Goal: Information Seeking & Learning: Check status

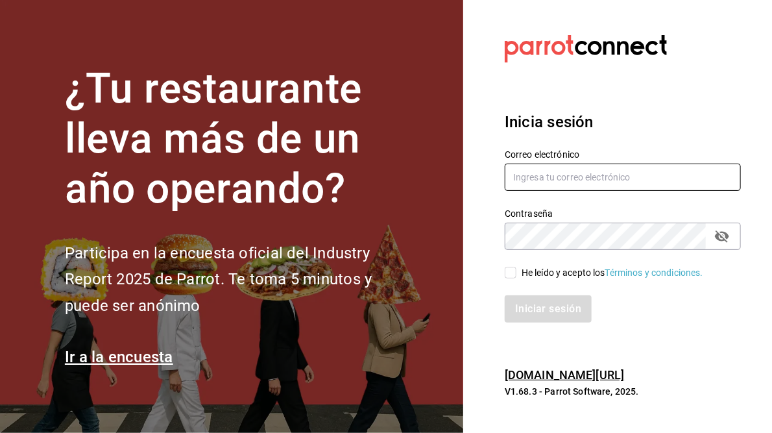
type input "[PERSON_NAME][EMAIL_ADDRESS][PERSON_NAME][DOMAIN_NAME]"
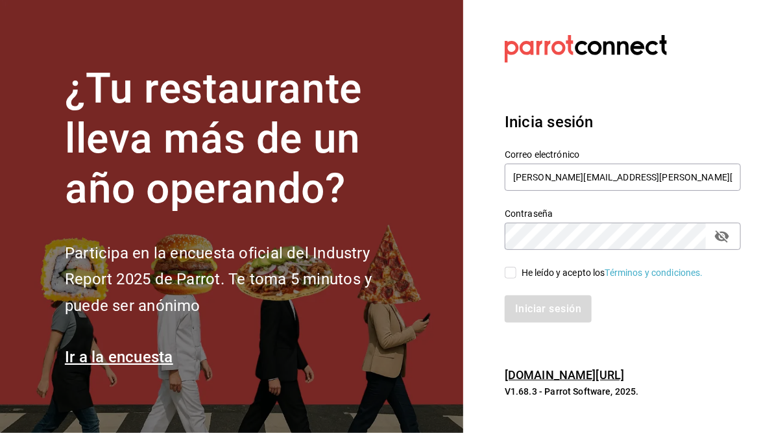
click at [511, 269] on input "He leído y acepto los Términos y condiciones." at bounding box center [511, 273] width 12 height 12
checkbox input "true"
click at [532, 308] on button "Iniciar sesión" at bounding box center [549, 308] width 88 height 27
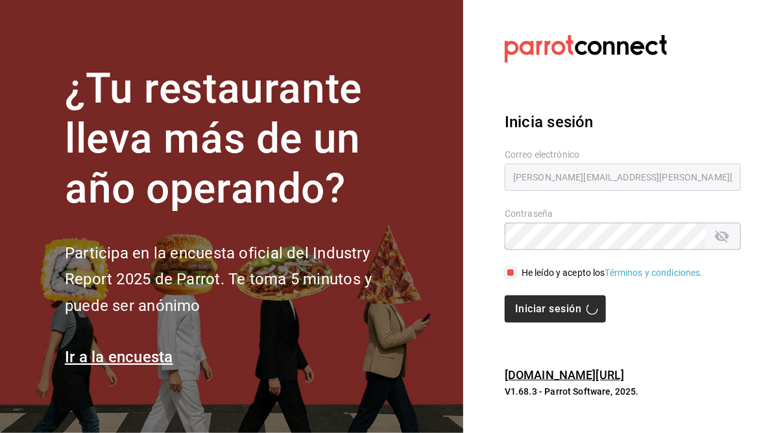
click at [532, 308] on div "Iniciar sesión" at bounding box center [623, 308] width 236 height 27
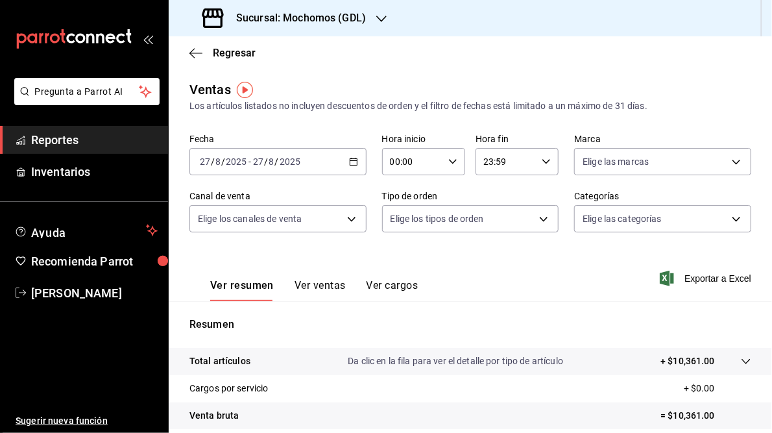
click at [350, 162] on icon "button" at bounding box center [353, 161] width 9 height 9
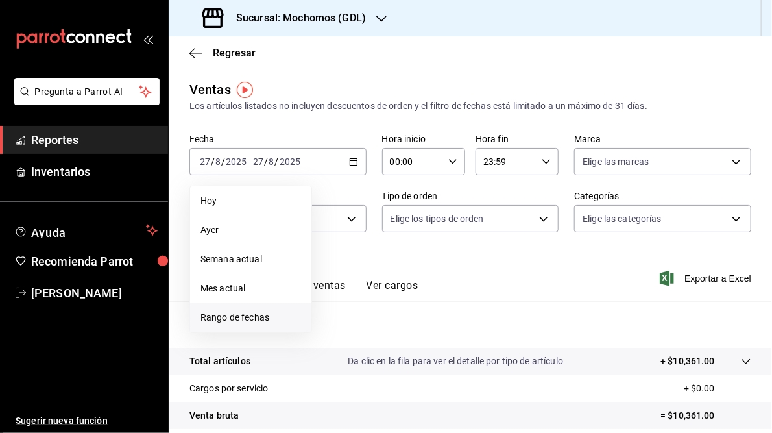
click at [225, 317] on span "Rango de fechas" at bounding box center [251, 318] width 101 height 14
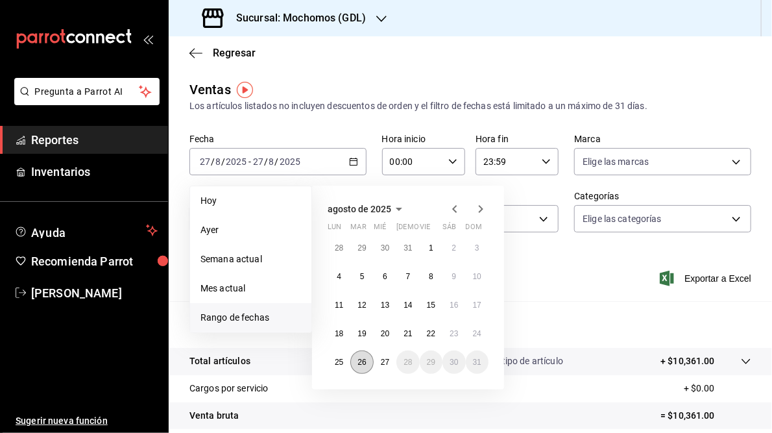
click at [360, 363] on abbr "26" at bounding box center [362, 362] width 8 height 9
click at [386, 363] on abbr "27" at bounding box center [385, 362] width 8 height 9
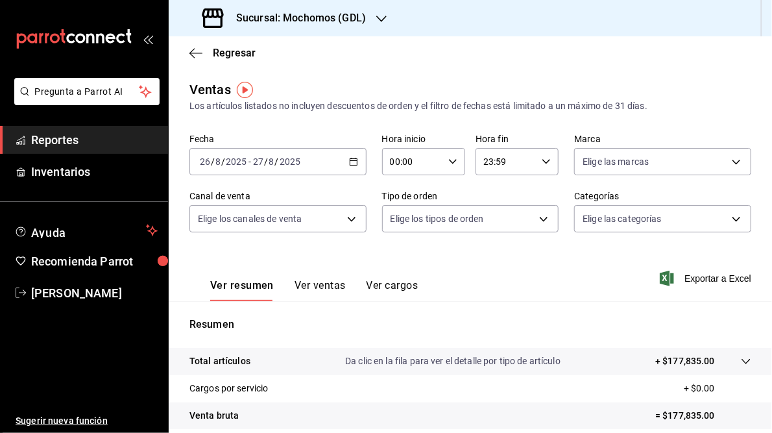
click at [452, 163] on icon "button" at bounding box center [452, 161] width 9 height 9
click at [402, 191] on span "05" at bounding box center [400, 191] width 20 height 10
type input "05:00"
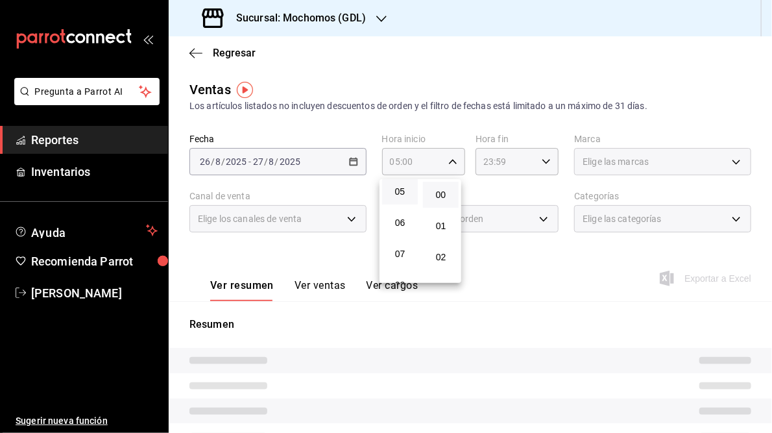
click at [546, 162] on div at bounding box center [386, 216] width 772 height 433
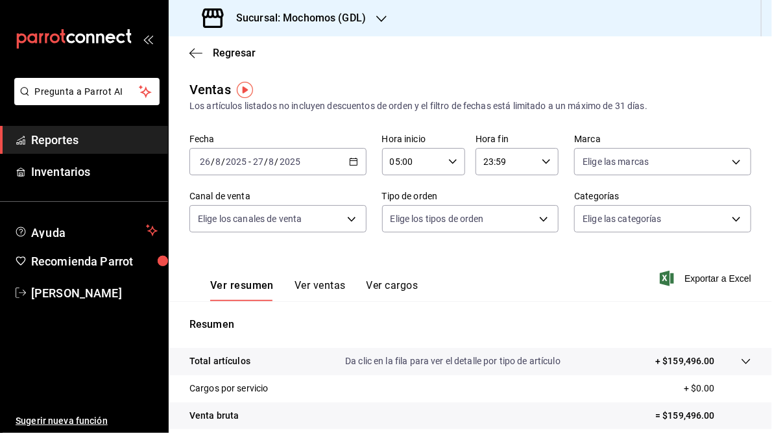
click at [542, 164] on icon "button" at bounding box center [546, 161] width 9 height 9
click at [491, 209] on span "05" at bounding box center [492, 210] width 20 height 10
type input "05:59"
click at [585, 281] on div at bounding box center [386, 216] width 772 height 433
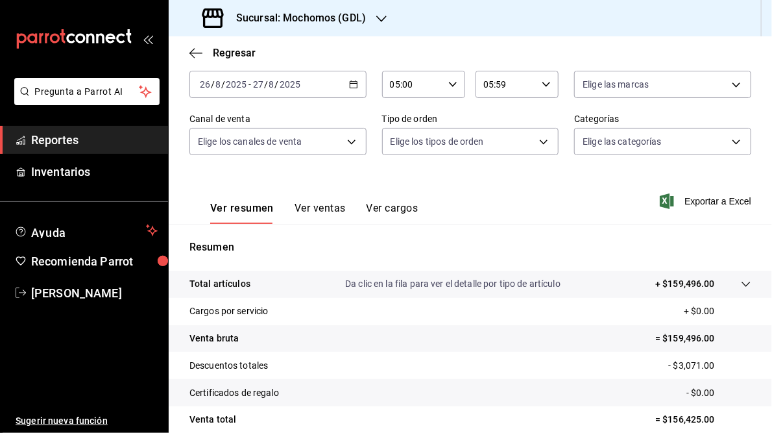
scroll to position [68, 0]
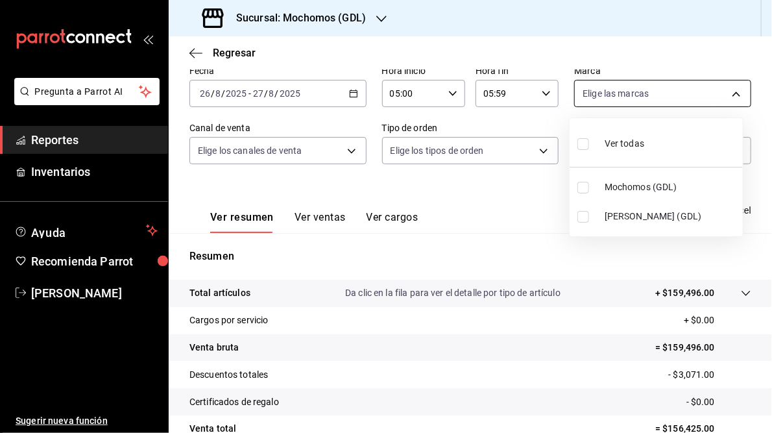
click at [728, 96] on body "Pregunta a Parrot AI Reportes Inventarios Ayuda Recomienda Parrot [PERSON_NAME]…" at bounding box center [386, 216] width 772 height 433
click at [603, 215] on li "[PERSON_NAME] (GDL)" at bounding box center [656, 216] width 173 height 29
type input "9cac9703-0c5a-4d8b-addd-5b6b571d65b9"
checkbox input "true"
click at [497, 232] on div at bounding box center [386, 216] width 772 height 433
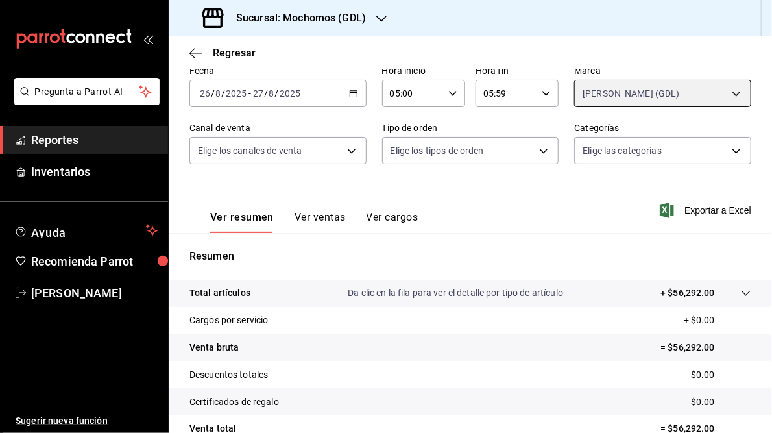
scroll to position [188, 0]
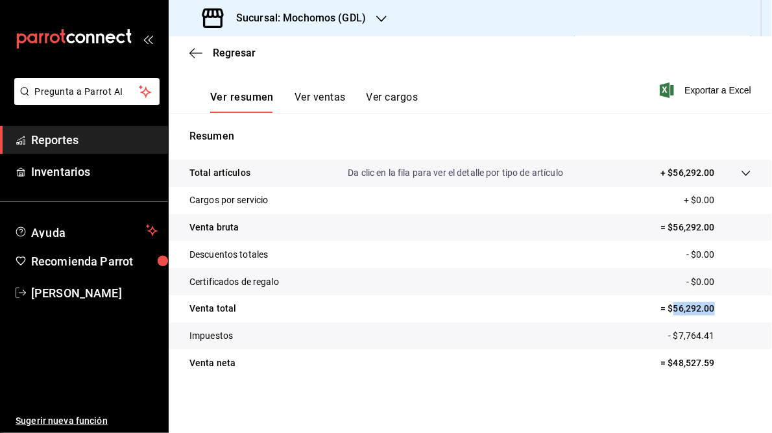
drag, startPoint x: 669, startPoint y: 309, endPoint x: 709, endPoint y: 308, distance: 40.2
click at [709, 308] on p "= $56,292.00" at bounding box center [706, 309] width 91 height 14
drag, startPoint x: 709, startPoint y: 308, endPoint x: 685, endPoint y: 303, distance: 24.6
copy p "56,292.00"
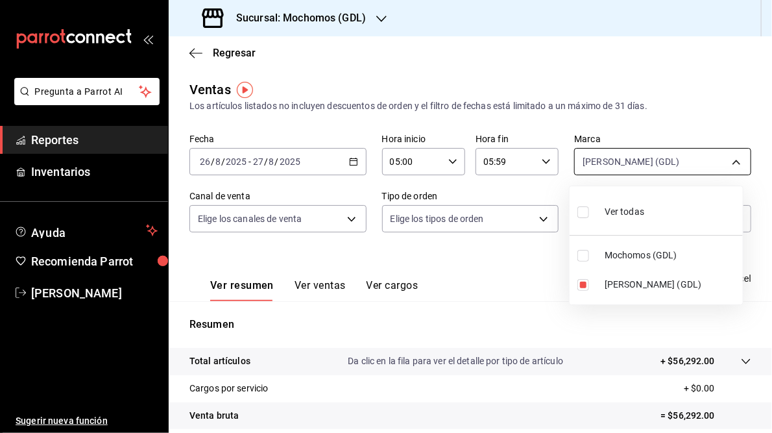
click at [735, 166] on body "Pregunta a Parrot AI Reportes Inventarios Ayuda Recomienda Parrot [PERSON_NAME]…" at bounding box center [386, 216] width 772 height 433
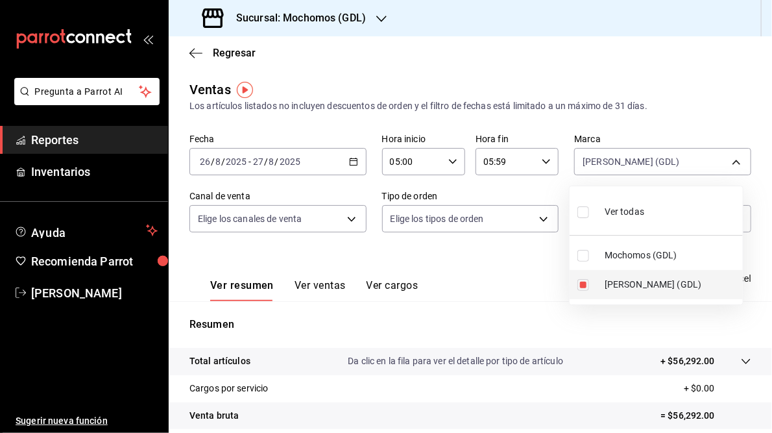
click at [635, 284] on span "[PERSON_NAME] (GDL)" at bounding box center [671, 285] width 133 height 14
checkbox input "false"
click at [610, 256] on span "Mochomos (GDL)" at bounding box center [671, 256] width 133 height 14
type input "36c25d4a-7cb0-456c-a434-e981d54830bc"
checkbox input "true"
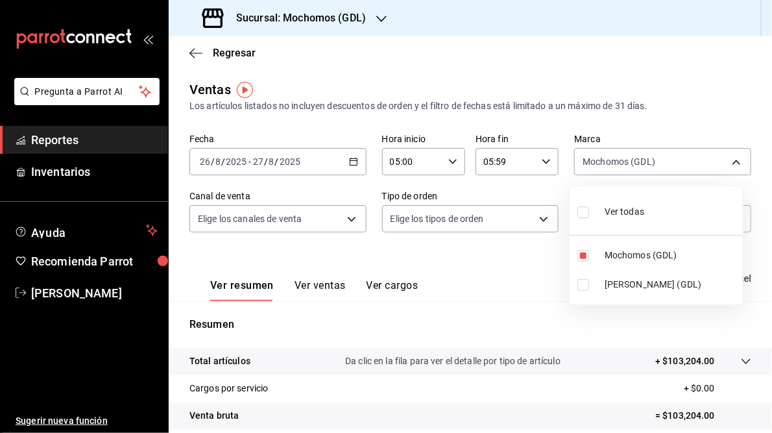
click at [532, 289] on div at bounding box center [386, 216] width 772 height 433
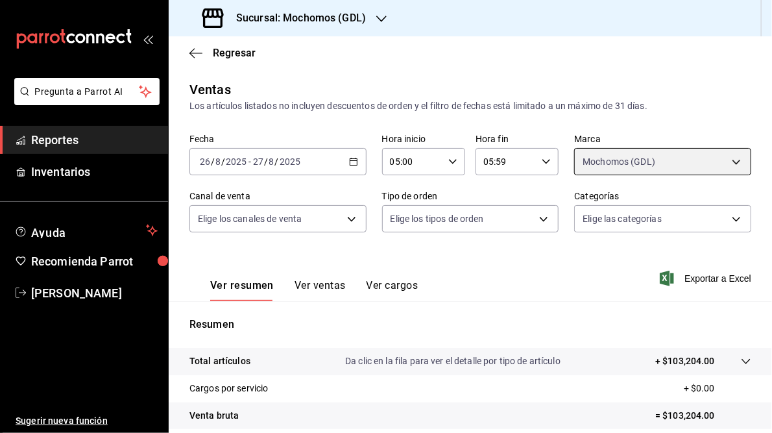
scroll to position [188, 0]
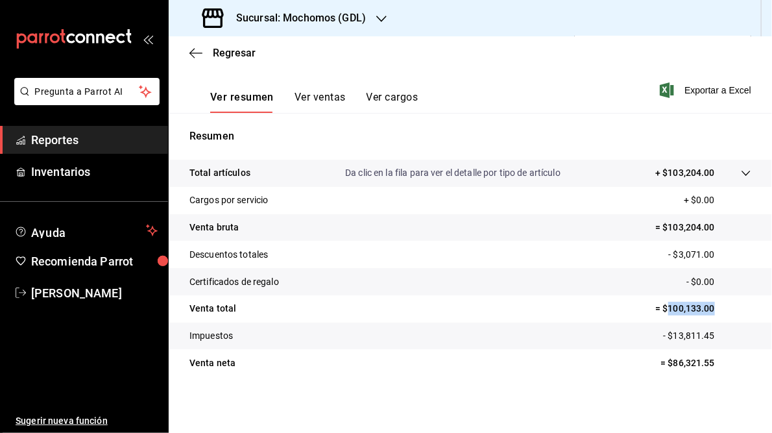
drag, startPoint x: 663, startPoint y: 306, endPoint x: 707, endPoint y: 309, distance: 44.9
click at [707, 309] on p "= $100,133.00" at bounding box center [704, 309] width 96 height 14
drag, startPoint x: 707, startPoint y: 309, endPoint x: 690, endPoint y: 309, distance: 17.5
copy p "100,133.00"
click at [380, 14] on icon "button" at bounding box center [381, 19] width 10 height 10
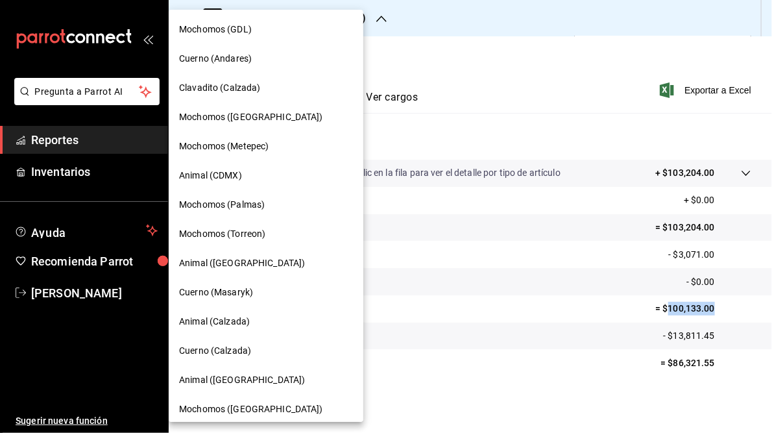
click at [229, 59] on span "Cuerno (Andares)" at bounding box center [215, 59] width 73 height 14
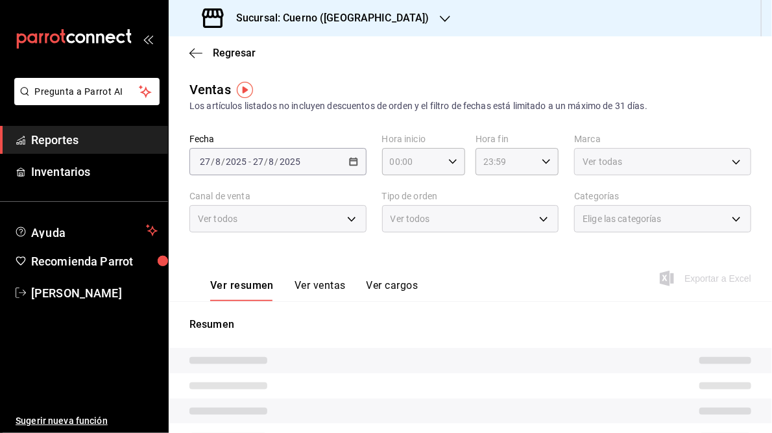
type input "05:00"
type input "05:59"
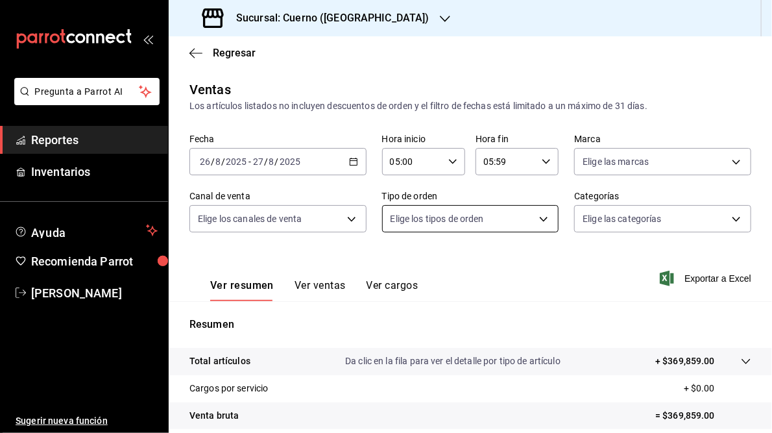
scroll to position [188, 0]
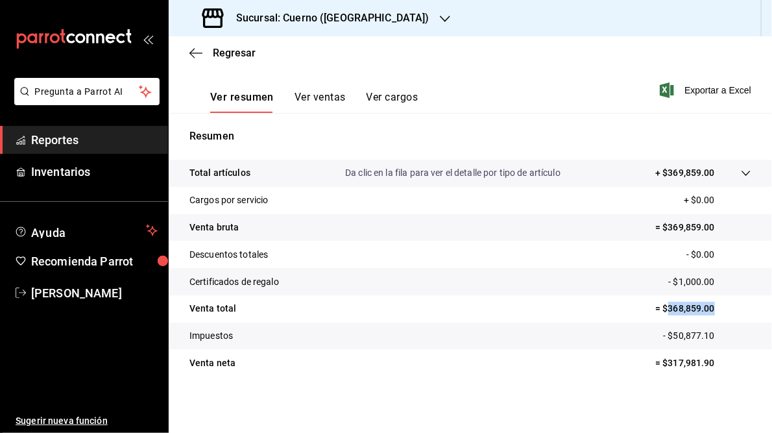
drag, startPoint x: 663, startPoint y: 308, endPoint x: 707, endPoint y: 305, distance: 44.3
click at [707, 305] on p "= $368,859.00" at bounding box center [704, 309] width 96 height 14
drag, startPoint x: 707, startPoint y: 305, endPoint x: 696, endPoint y: 307, distance: 11.2
copy p "368,859.00"
click at [322, 19] on h3 "Sucursal: Cuerno ([GEOGRAPHIC_DATA])" at bounding box center [328, 18] width 204 height 16
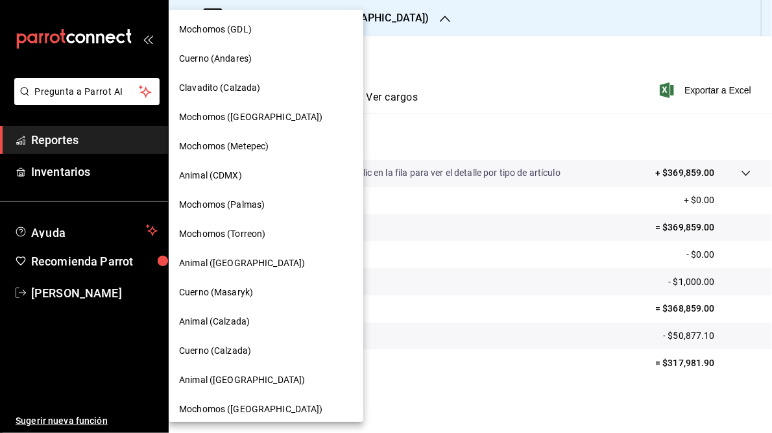
click at [232, 241] on div "Mochomos (Torreon)" at bounding box center [266, 233] width 195 height 29
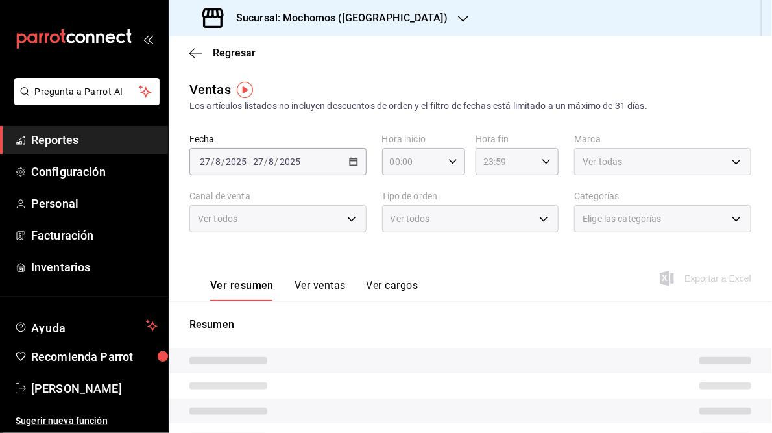
type input "05:00"
type input "05:59"
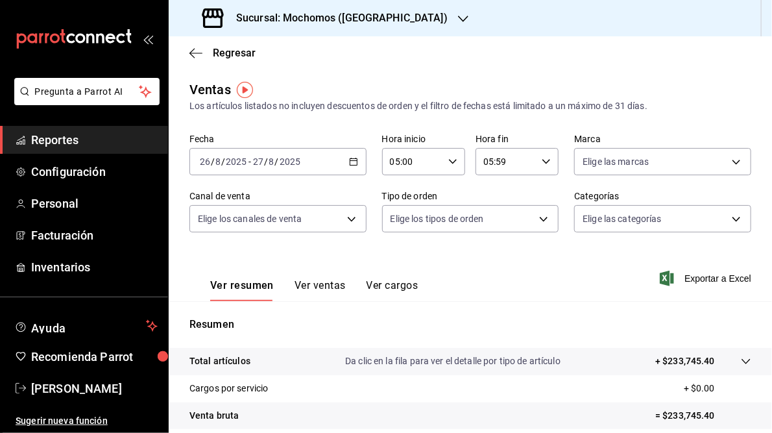
scroll to position [188, 0]
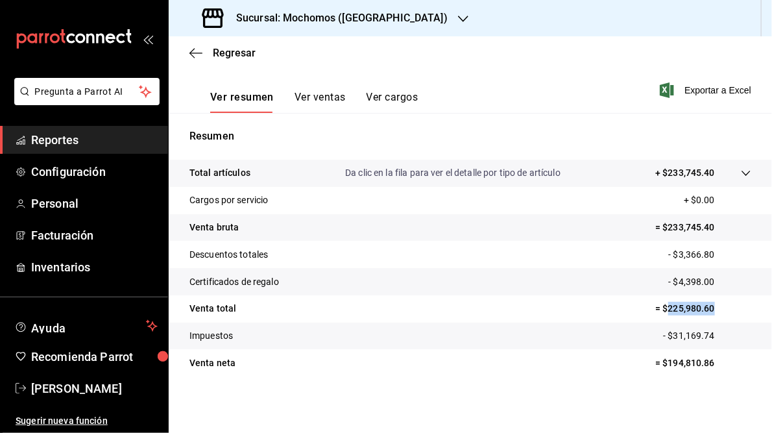
drag, startPoint x: 661, startPoint y: 306, endPoint x: 721, endPoint y: 300, distance: 60.1
click at [721, 300] on tr "Venta total = $225,980.60" at bounding box center [471, 308] width 604 height 27
drag, startPoint x: 721, startPoint y: 300, endPoint x: 675, endPoint y: 306, distance: 46.5
copy p "225,980.60"
click at [305, 18] on h3 "Sucursal: Mochomos ([GEOGRAPHIC_DATA])" at bounding box center [337, 18] width 222 height 16
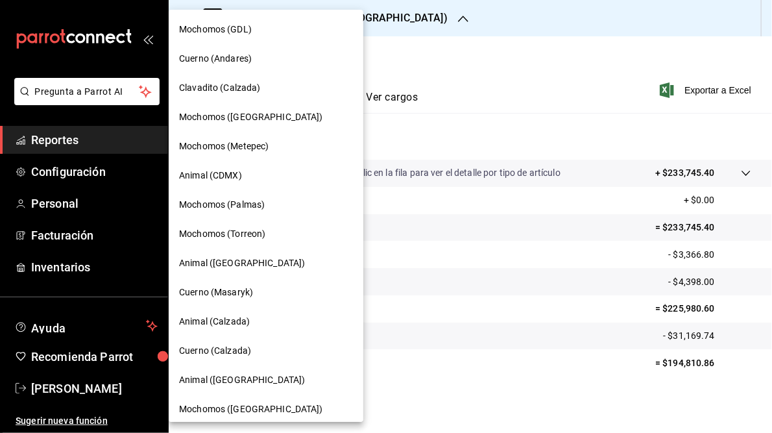
scroll to position [94, 0]
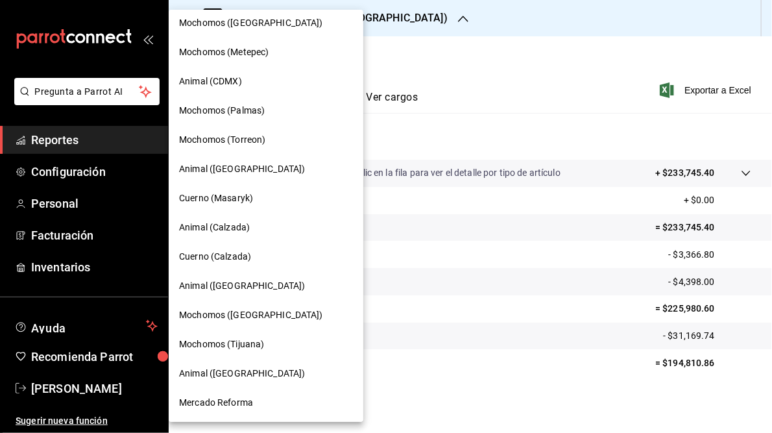
click at [239, 319] on span "Mochomos ([GEOGRAPHIC_DATA])" at bounding box center [251, 315] width 144 height 14
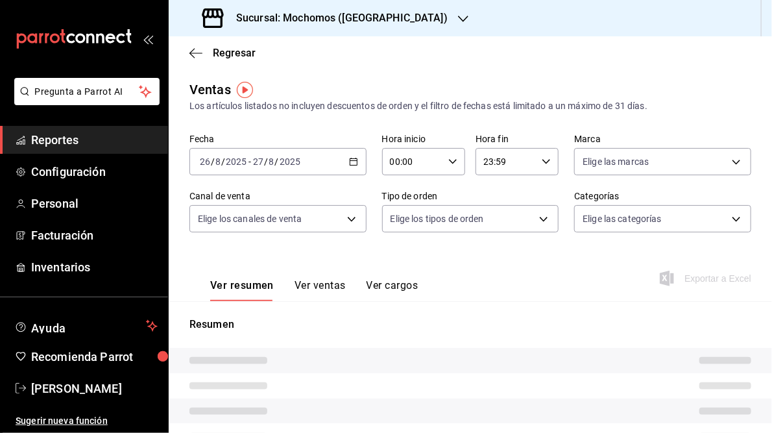
type input "05:00"
type input "05:59"
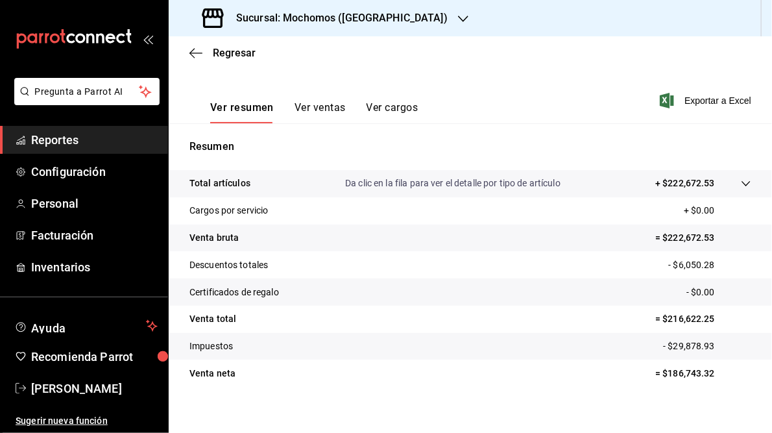
scroll to position [188, 0]
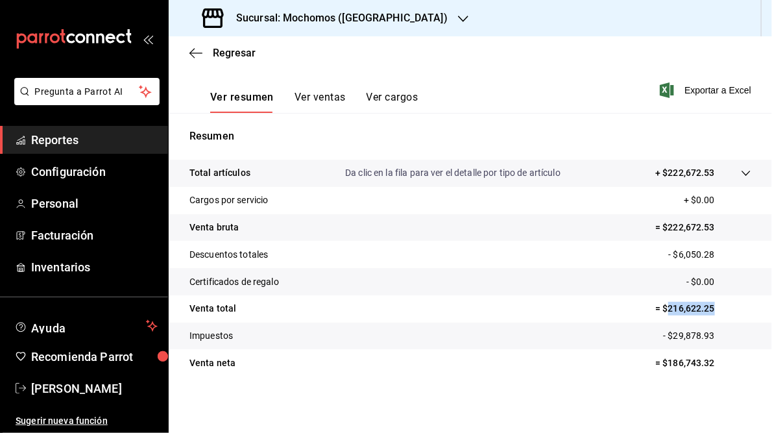
drag, startPoint x: 659, startPoint y: 310, endPoint x: 708, endPoint y: 312, distance: 48.7
click at [708, 312] on p "= $216,622.25" at bounding box center [704, 309] width 96 height 14
drag, startPoint x: 708, startPoint y: 312, endPoint x: 689, endPoint y: 309, distance: 19.6
copy p "216,622.25"
click at [458, 16] on icon "button" at bounding box center [463, 19] width 10 height 10
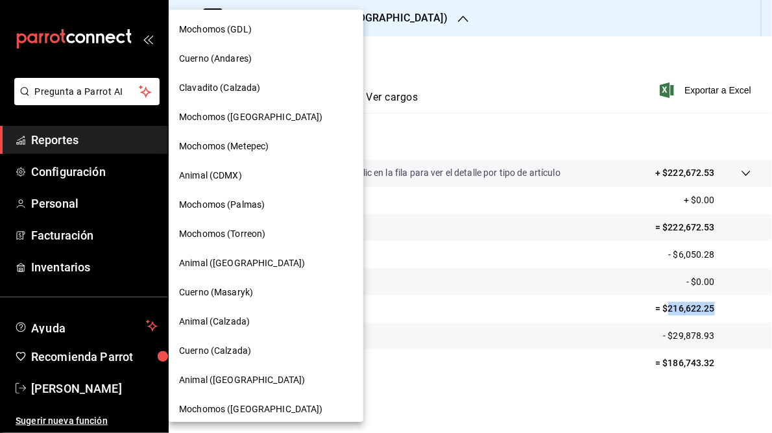
scroll to position [94, 0]
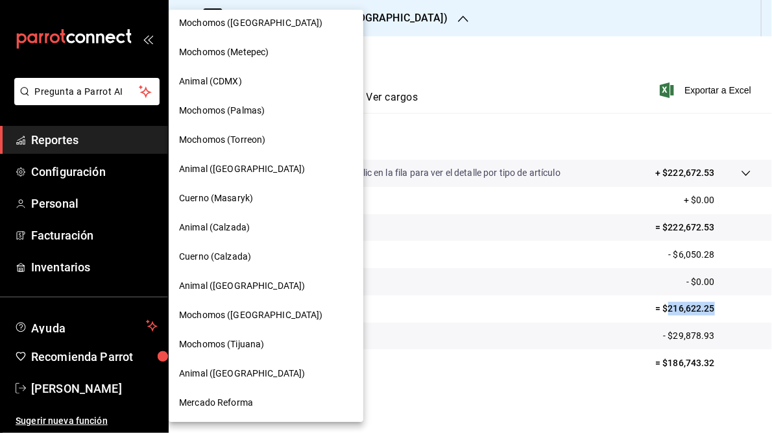
click at [210, 400] on span "Mercado Reforma" at bounding box center [216, 403] width 74 height 14
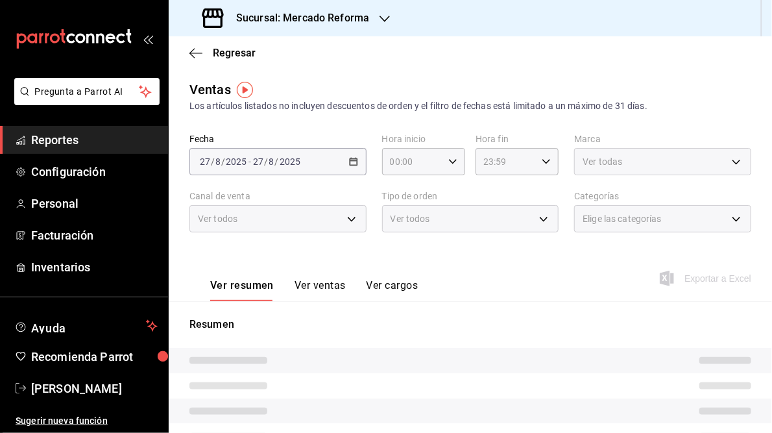
type input "05:00"
type input "05:59"
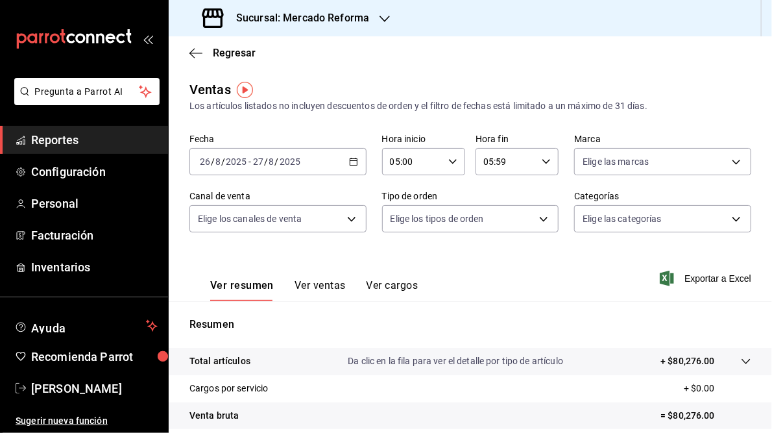
scroll to position [188, 0]
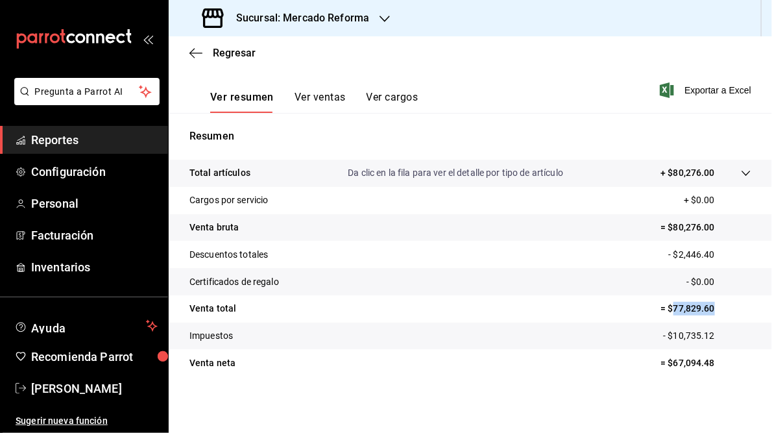
drag, startPoint x: 665, startPoint y: 308, endPoint x: 706, endPoint y: 307, distance: 40.3
click at [706, 307] on p "= $77,829.60" at bounding box center [706, 309] width 91 height 14
drag, startPoint x: 706, startPoint y: 307, endPoint x: 687, endPoint y: 306, distance: 18.2
copy p "77,829.60"
click at [345, 14] on h3 "Sucursal: Mercado Reforma" at bounding box center [297, 18] width 143 height 16
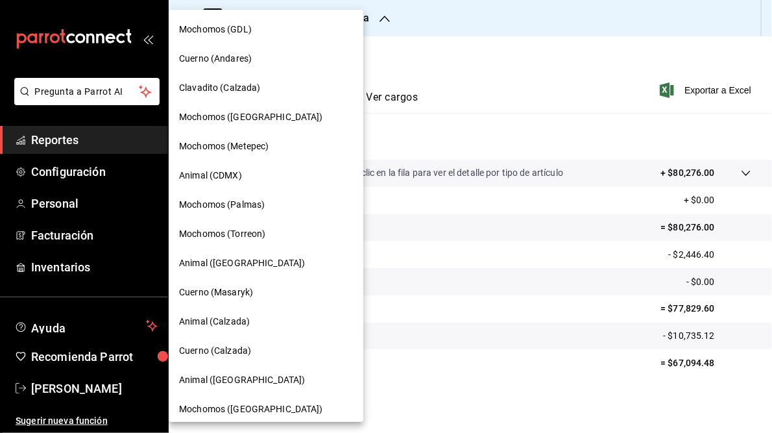
scroll to position [94, 0]
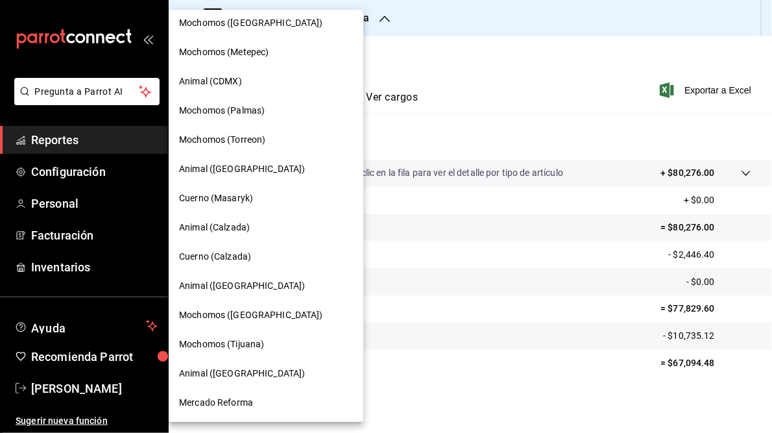
click at [223, 341] on span "Mochomos (Tijuana)" at bounding box center [221, 345] width 85 height 14
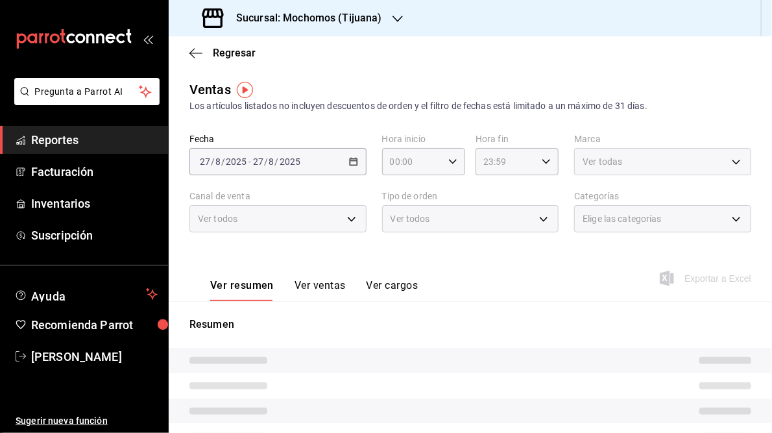
type input "05:00"
type input "05:59"
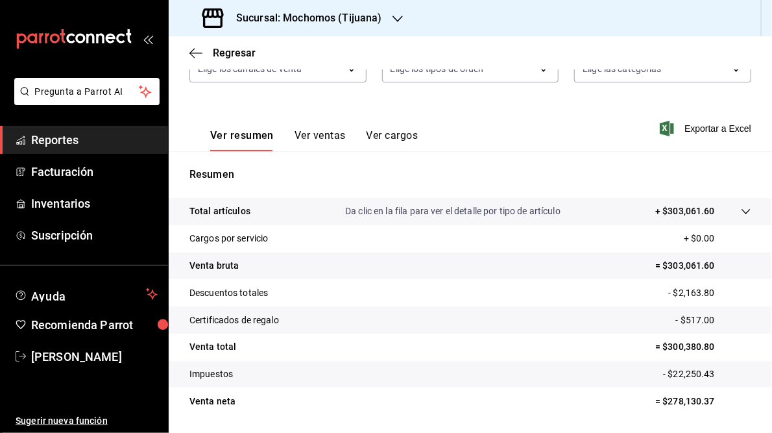
scroll to position [151, 0]
drag, startPoint x: 662, startPoint y: 347, endPoint x: 706, endPoint y: 347, distance: 44.1
click at [706, 347] on p "= $300,380.80" at bounding box center [704, 346] width 96 height 14
copy p "300,380.80"
click at [345, 21] on h3 "Sucursal: Mochomos (Tijuana)" at bounding box center [304, 18] width 156 height 16
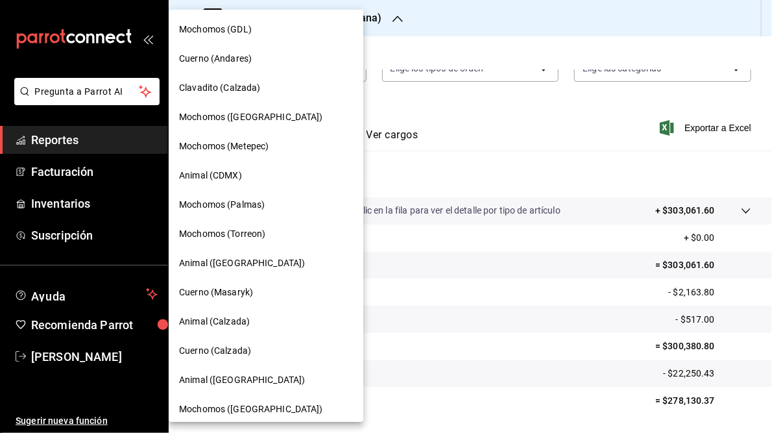
scroll to position [94, 0]
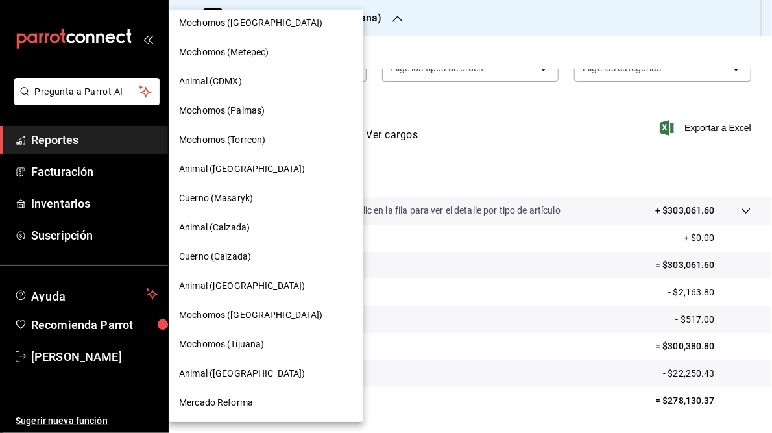
click at [215, 375] on span "Animal ([GEOGRAPHIC_DATA])" at bounding box center [242, 374] width 126 height 14
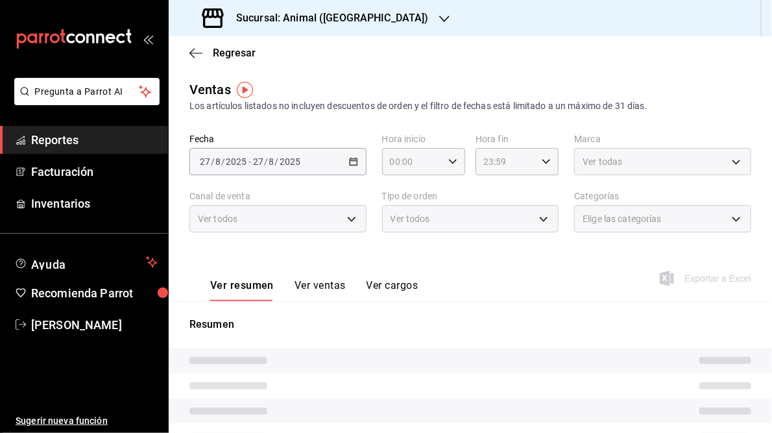
type input "05:00"
type input "05:59"
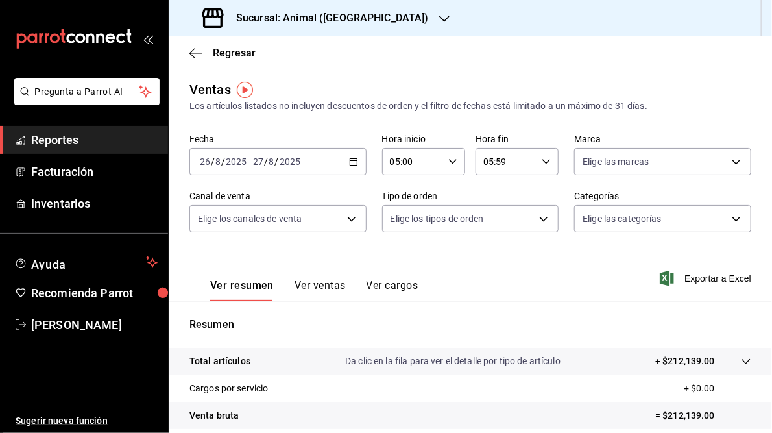
scroll to position [188, 0]
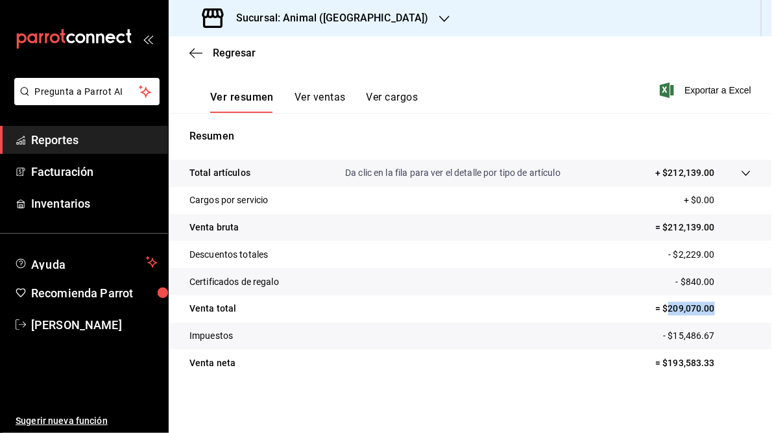
drag, startPoint x: 660, startPoint y: 308, endPoint x: 711, endPoint y: 302, distance: 51.6
click at [711, 302] on p "= $209,070.00" at bounding box center [704, 309] width 96 height 14
copy p "209,070.00"
click at [295, 16] on h3 "Sucursal: Animal ([GEOGRAPHIC_DATA])" at bounding box center [327, 18] width 203 height 16
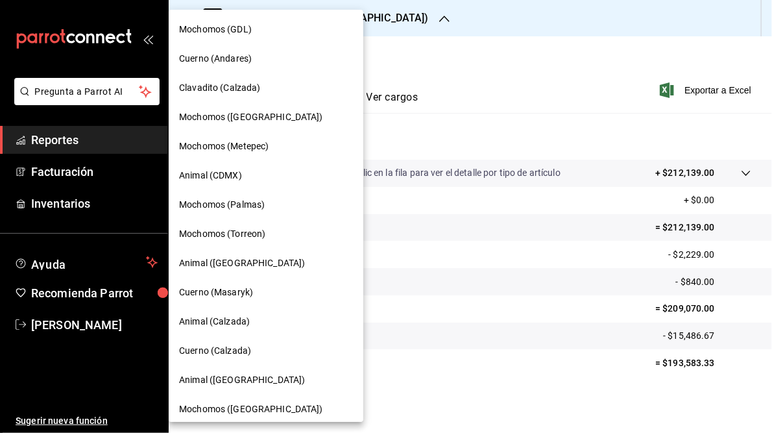
click at [223, 293] on span "Cuerno (Masaryk)" at bounding box center [216, 293] width 74 height 14
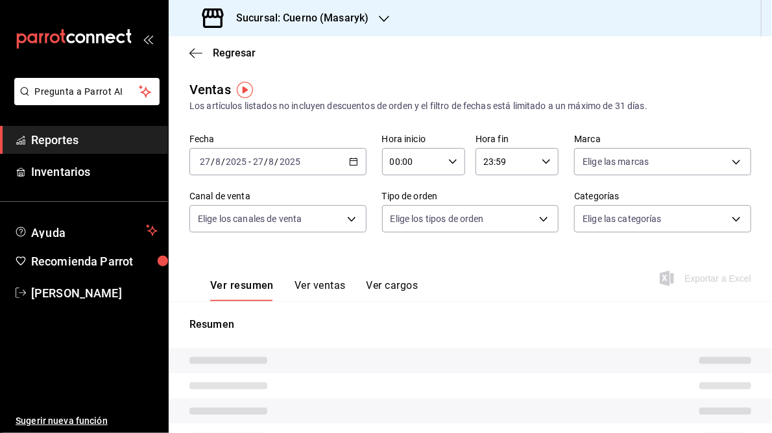
type input "05:00"
type input "05:59"
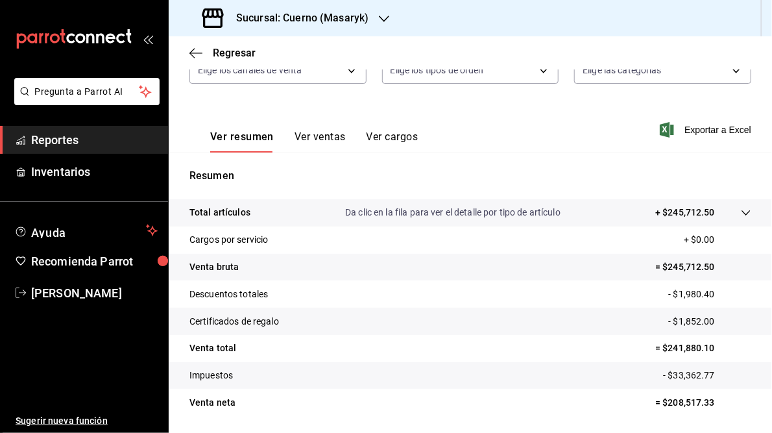
scroll to position [157, 0]
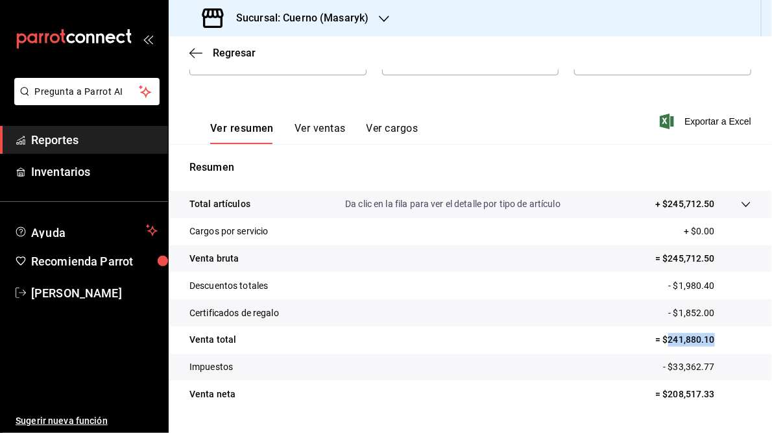
drag, startPoint x: 659, startPoint y: 336, endPoint x: 713, endPoint y: 336, distance: 53.2
click at [713, 336] on p "= $241,880.10" at bounding box center [704, 340] width 96 height 14
copy p "241,880.10"
click at [326, 6] on div "Sucursal: Cuerno (Masaryk)" at bounding box center [286, 18] width 215 height 36
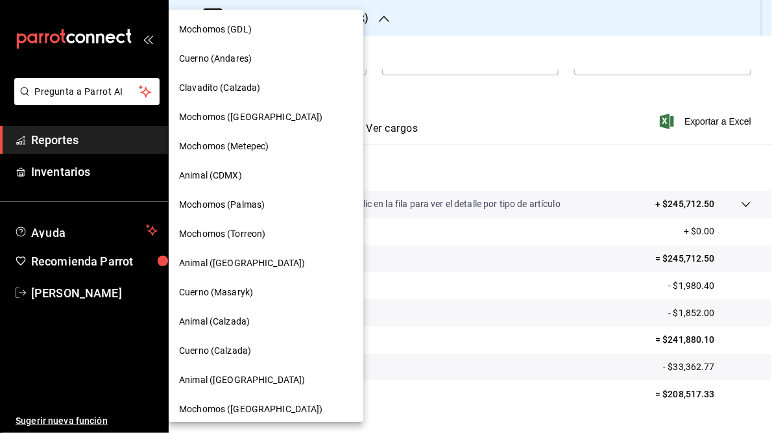
click at [208, 180] on span "Animal (CDMX)" at bounding box center [210, 176] width 63 height 14
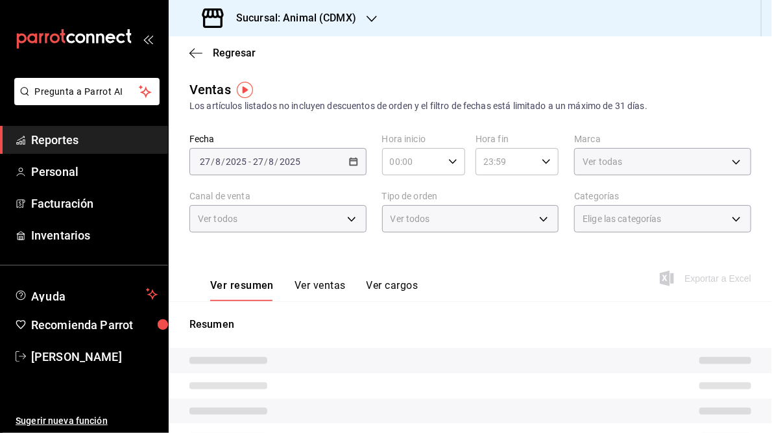
type input "05:00"
type input "05:59"
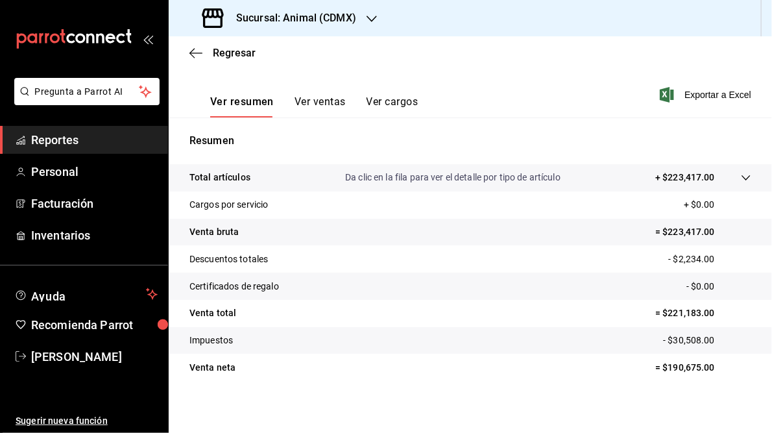
scroll to position [184, 0]
drag, startPoint x: 662, startPoint y: 313, endPoint x: 714, endPoint y: 310, distance: 52.0
click at [714, 310] on p "= $221,183.00" at bounding box center [704, 313] width 96 height 14
copy p "221,183.00"
click at [303, 18] on h3 "Sucursal: Animal (CDMX)" at bounding box center [291, 18] width 130 height 16
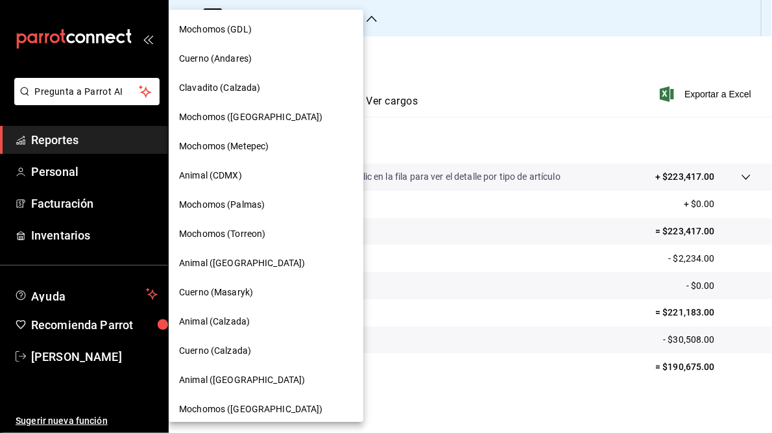
click at [280, 386] on div "Animal ([GEOGRAPHIC_DATA])" at bounding box center [266, 380] width 174 height 14
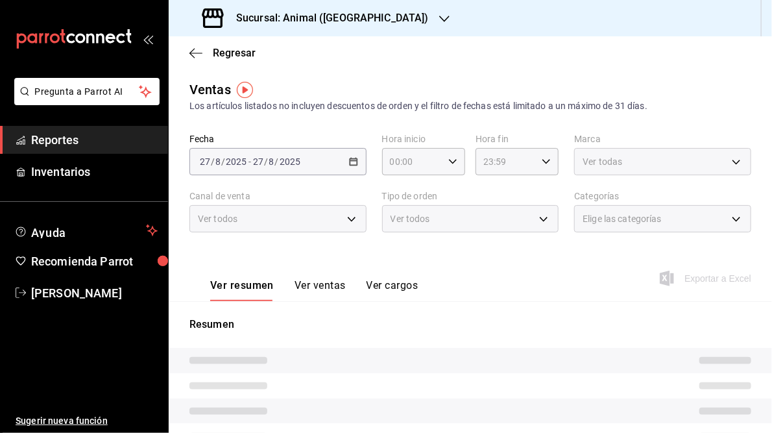
type input "05:00"
type input "05:59"
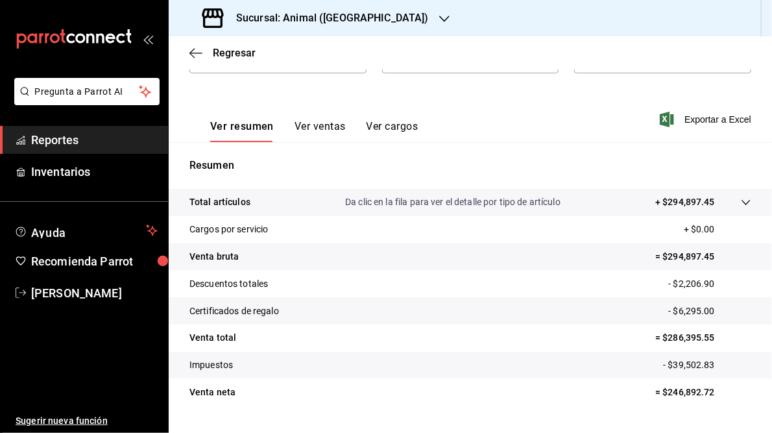
scroll to position [188, 0]
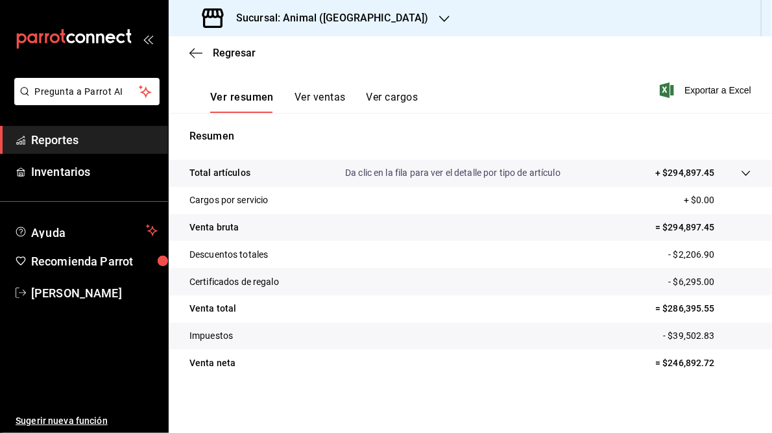
click at [657, 307] on p "= $286,395.55" at bounding box center [704, 309] width 96 height 14
drag, startPoint x: 661, startPoint y: 308, endPoint x: 735, endPoint y: 308, distance: 74.0
click at [735, 308] on p "= $286,395.55" at bounding box center [704, 309] width 96 height 14
click at [327, 15] on h3 "Sucursal: Animal ([GEOGRAPHIC_DATA])" at bounding box center [327, 18] width 203 height 16
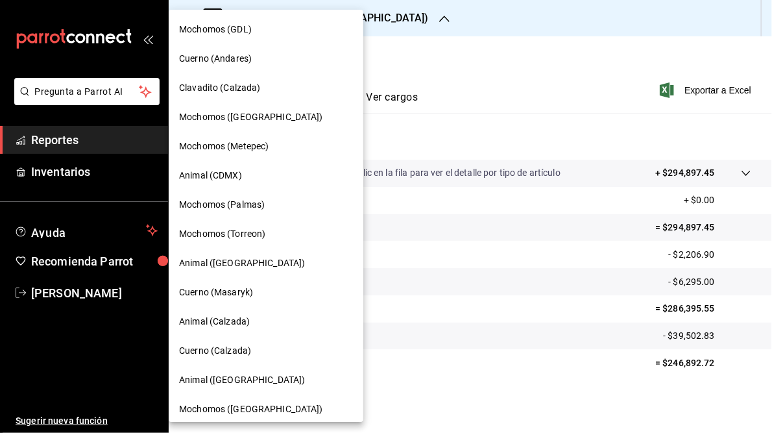
click at [240, 208] on span "Mochomos (Palmas)" at bounding box center [222, 205] width 86 height 14
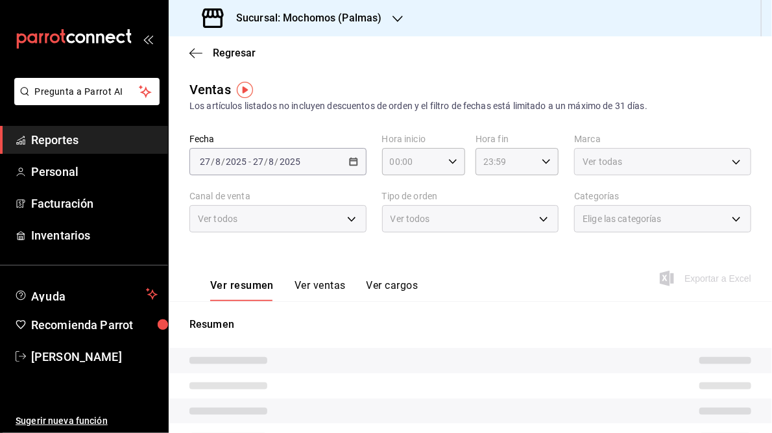
type input "05:00"
type input "05:59"
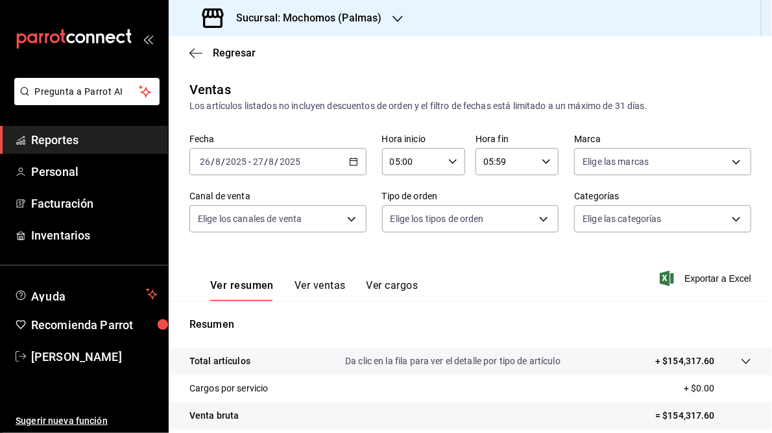
scroll to position [188, 0]
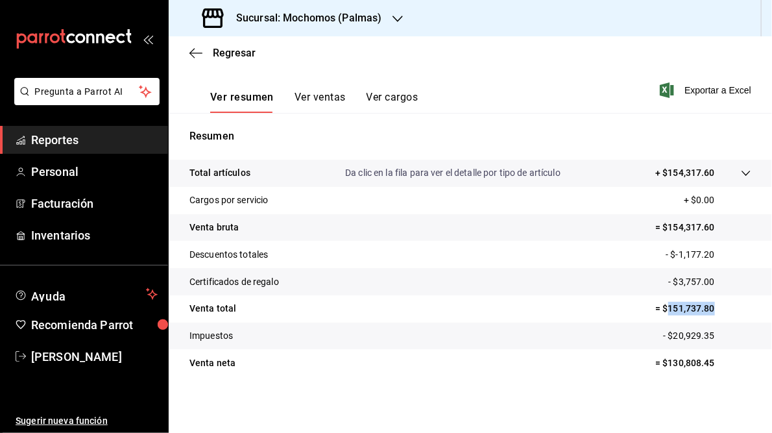
drag, startPoint x: 661, startPoint y: 306, endPoint x: 724, endPoint y: 308, distance: 62.3
click at [724, 308] on p "= $151,737.80" at bounding box center [704, 309] width 96 height 14
click at [347, 24] on h3 "Sucursal: Mochomos (Palmas)" at bounding box center [304, 18] width 156 height 16
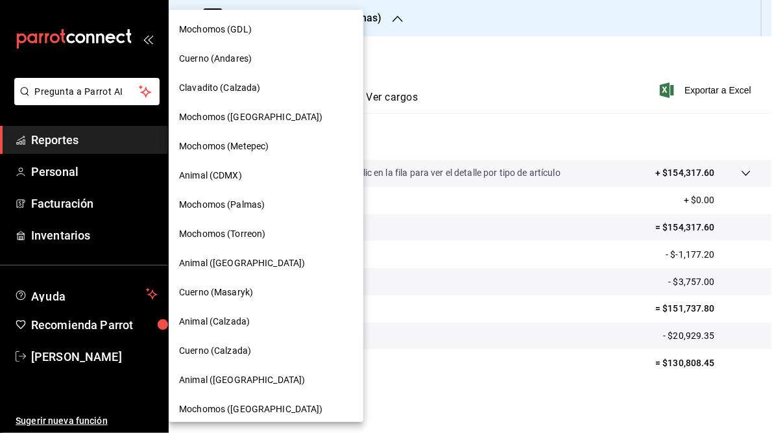
click at [244, 212] on div "Mochomos (Palmas)" at bounding box center [266, 204] width 195 height 29
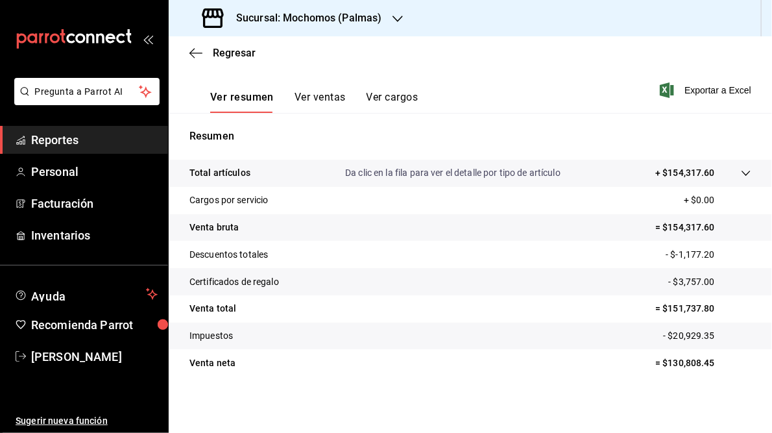
click at [310, 19] on h3 "Sucursal: Mochomos (Palmas)" at bounding box center [304, 18] width 156 height 16
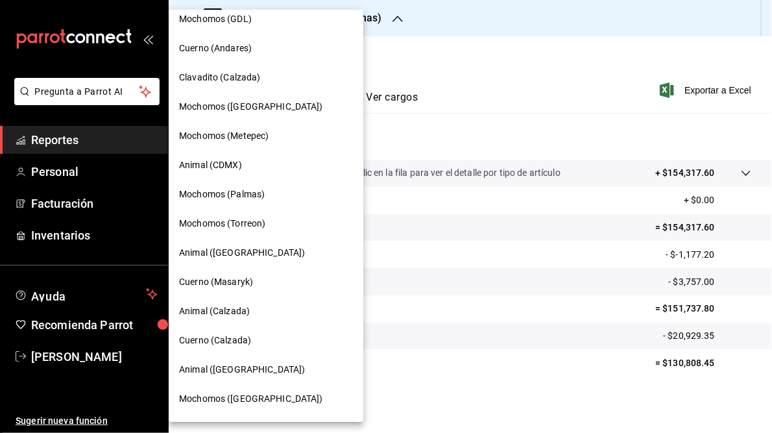
scroll to position [0, 0]
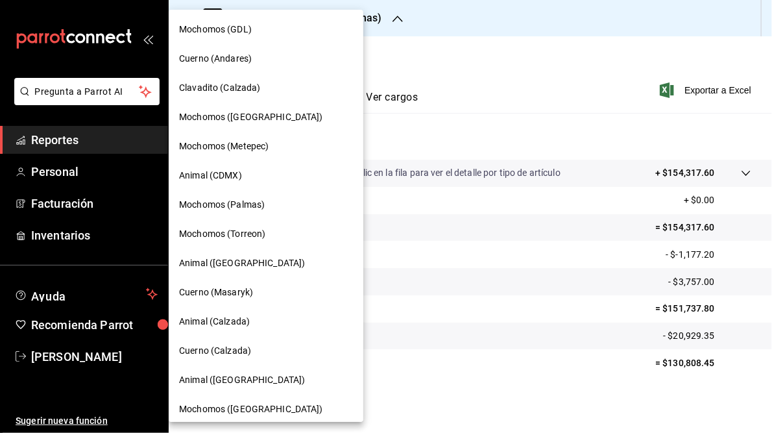
click at [208, 118] on span "Mochomos ([GEOGRAPHIC_DATA])" at bounding box center [251, 117] width 144 height 14
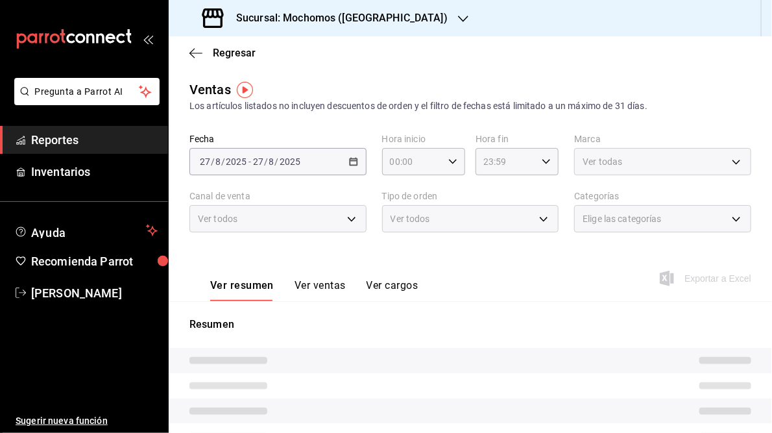
type input "05:00"
type input "05:59"
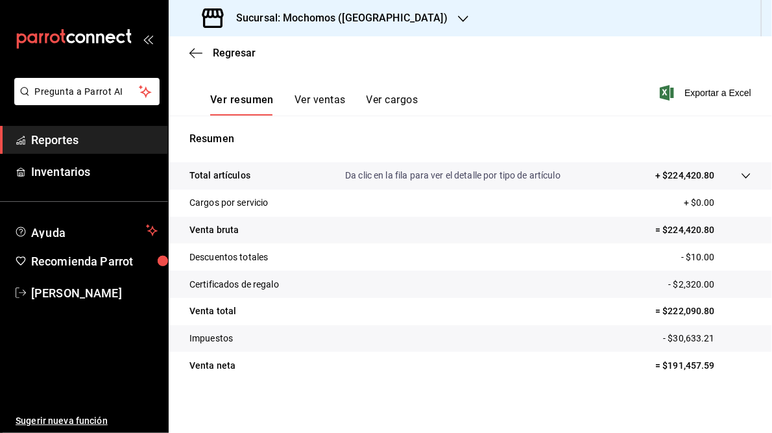
scroll to position [188, 0]
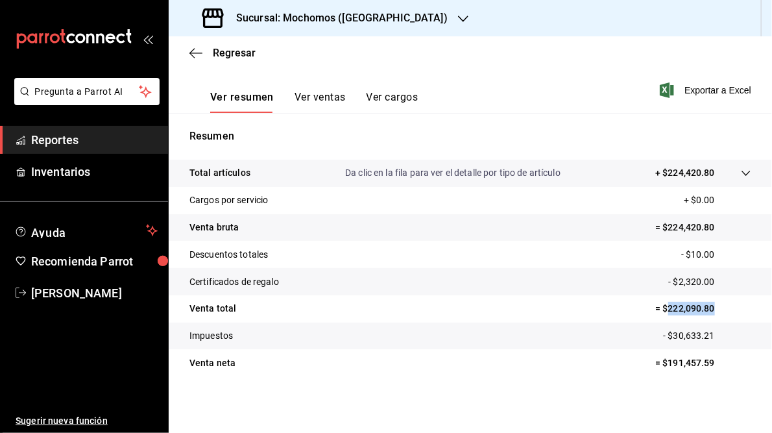
drag, startPoint x: 661, startPoint y: 305, endPoint x: 709, endPoint y: 307, distance: 48.7
click at [709, 307] on p "= $222,090.80" at bounding box center [704, 309] width 96 height 14
click at [327, 21] on h3 "Sucursal: Mochomos ([GEOGRAPHIC_DATA])" at bounding box center [337, 18] width 222 height 16
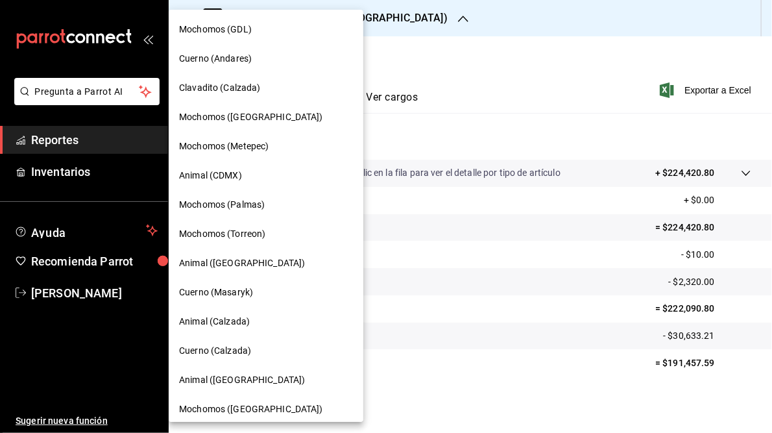
scroll to position [94, 0]
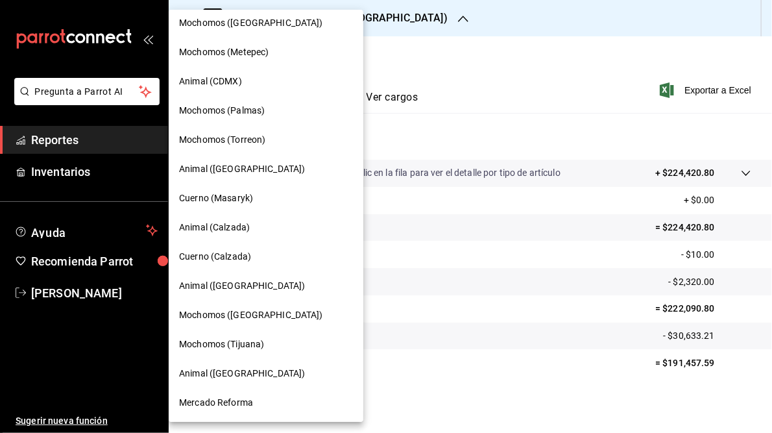
click at [197, 167] on span "Animal ([GEOGRAPHIC_DATA])" at bounding box center [242, 169] width 126 height 14
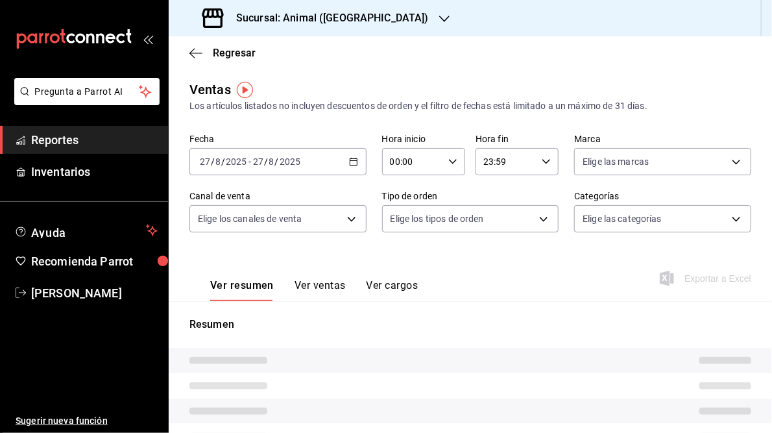
type input "05:00"
type input "05:59"
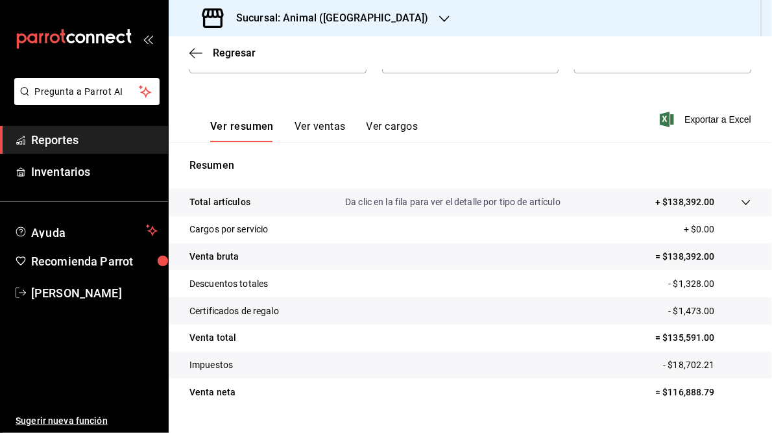
scroll to position [160, 0]
drag, startPoint x: 662, startPoint y: 338, endPoint x: 707, endPoint y: 338, distance: 44.8
click at [707, 338] on p "= $135,591.00" at bounding box center [704, 337] width 96 height 14
click at [290, 16] on h3 "Sucursal: Animal ([GEOGRAPHIC_DATA])" at bounding box center [327, 18] width 203 height 16
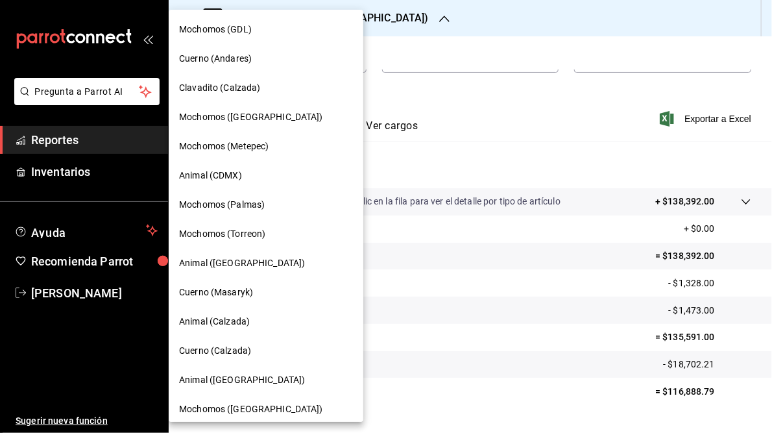
click at [524, 119] on div at bounding box center [386, 216] width 772 height 433
